Goal: Task Accomplishment & Management: Use online tool/utility

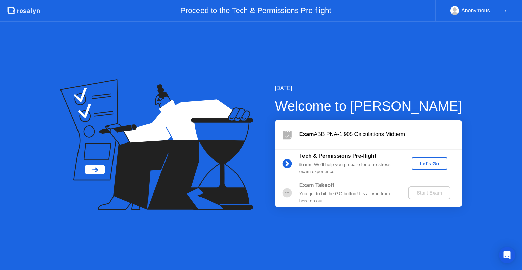
click at [434, 162] on div "Let's Go" at bounding box center [429, 163] width 30 height 5
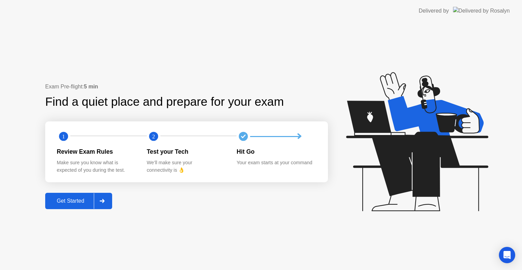
click at [94, 204] on div "Get Started" at bounding box center [70, 201] width 47 height 6
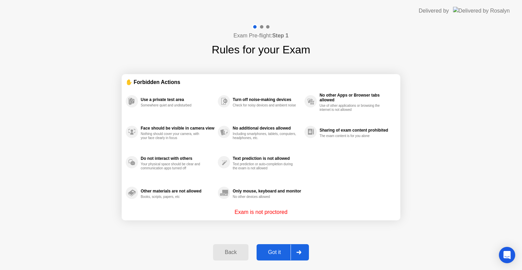
click at [275, 258] on button "Got it" at bounding box center [283, 252] width 52 height 16
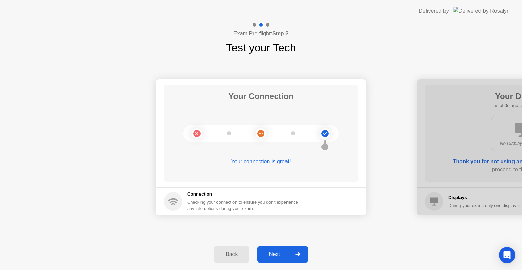
click at [275, 257] on div "Next" at bounding box center [274, 254] width 30 height 6
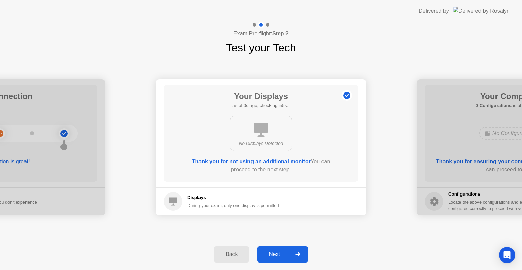
click at [275, 257] on div "Next" at bounding box center [274, 254] width 30 height 6
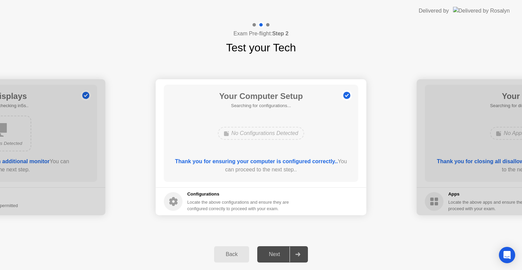
click at [275, 257] on div "Next" at bounding box center [274, 254] width 30 height 6
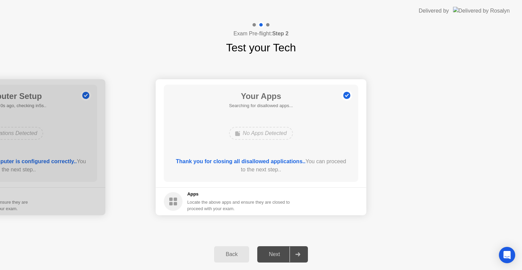
click at [275, 257] on div "Next" at bounding box center [274, 254] width 30 height 6
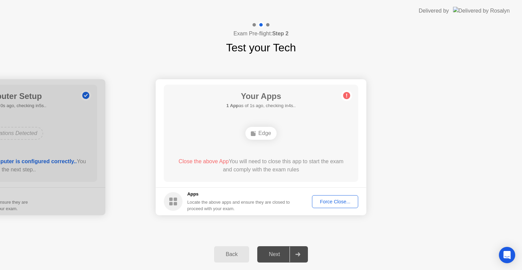
click at [331, 200] on div "Force Close..." at bounding box center [335, 201] width 41 height 5
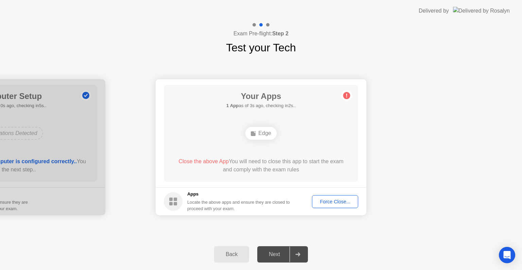
click at [332, 204] on div "Force Close..." at bounding box center [335, 201] width 41 height 5
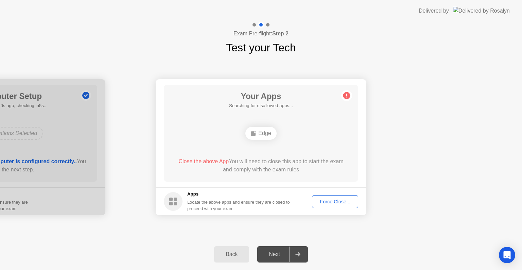
click at [322, 200] on div "Force Close..." at bounding box center [335, 201] width 41 height 5
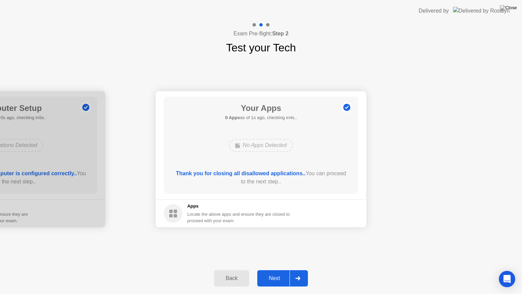
click at [269, 270] on div "Next" at bounding box center [274, 278] width 30 height 6
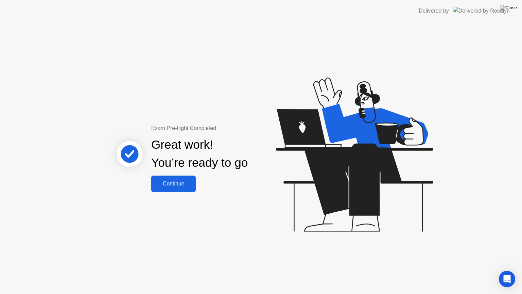
click at [181, 185] on div "Continue" at bounding box center [173, 184] width 40 height 6
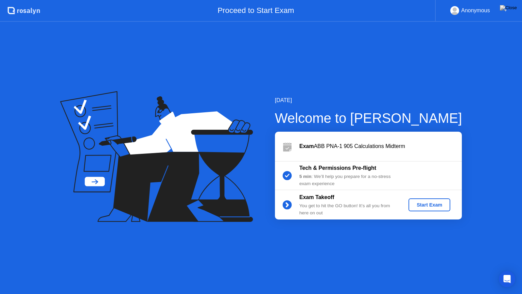
click at [415, 204] on div "Start Exam" at bounding box center [429, 204] width 36 height 5
